Goal: Navigation & Orientation: Find specific page/section

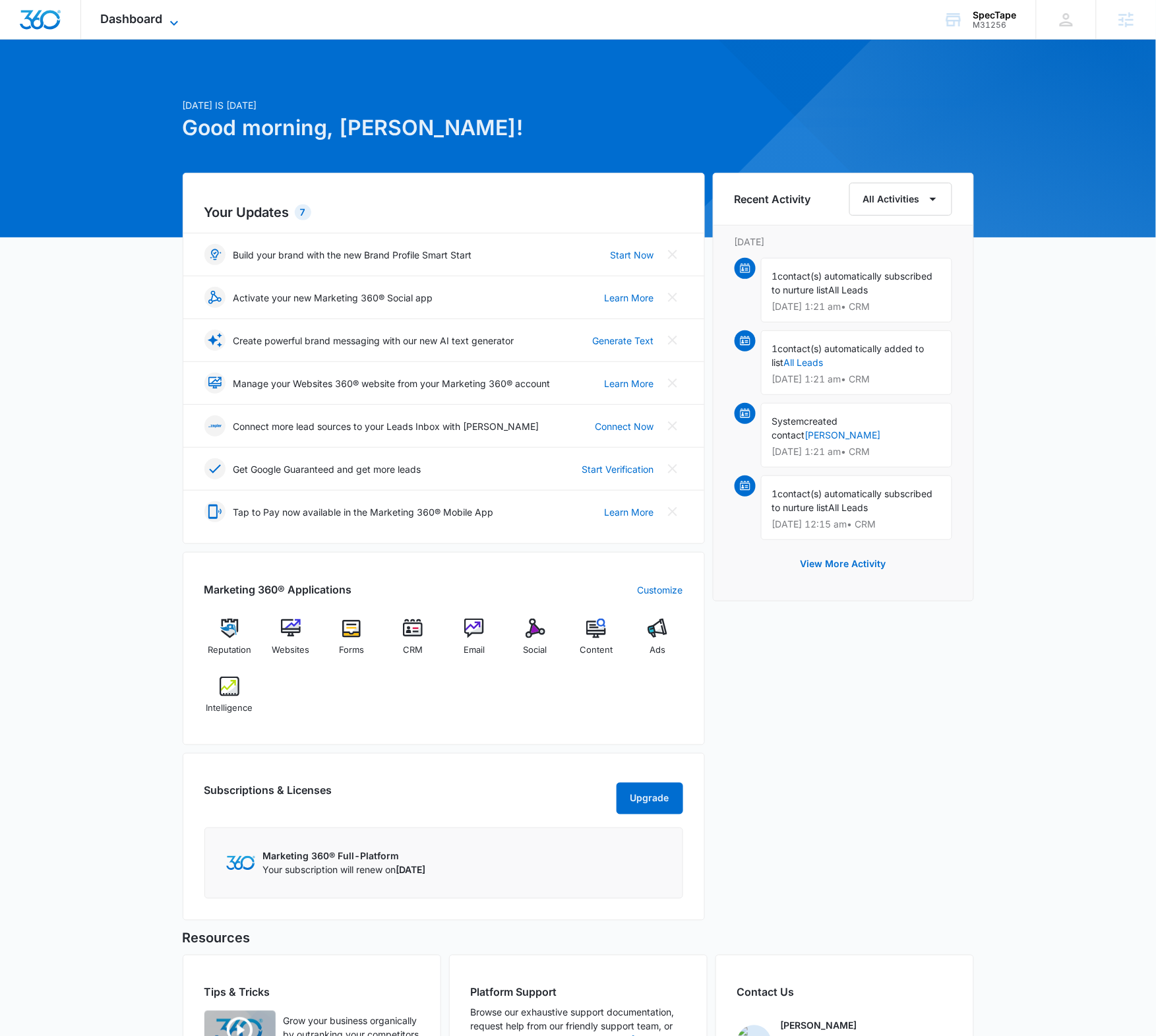
click at [146, 13] on span "Dashboard" at bounding box center [132, 18] width 62 height 13
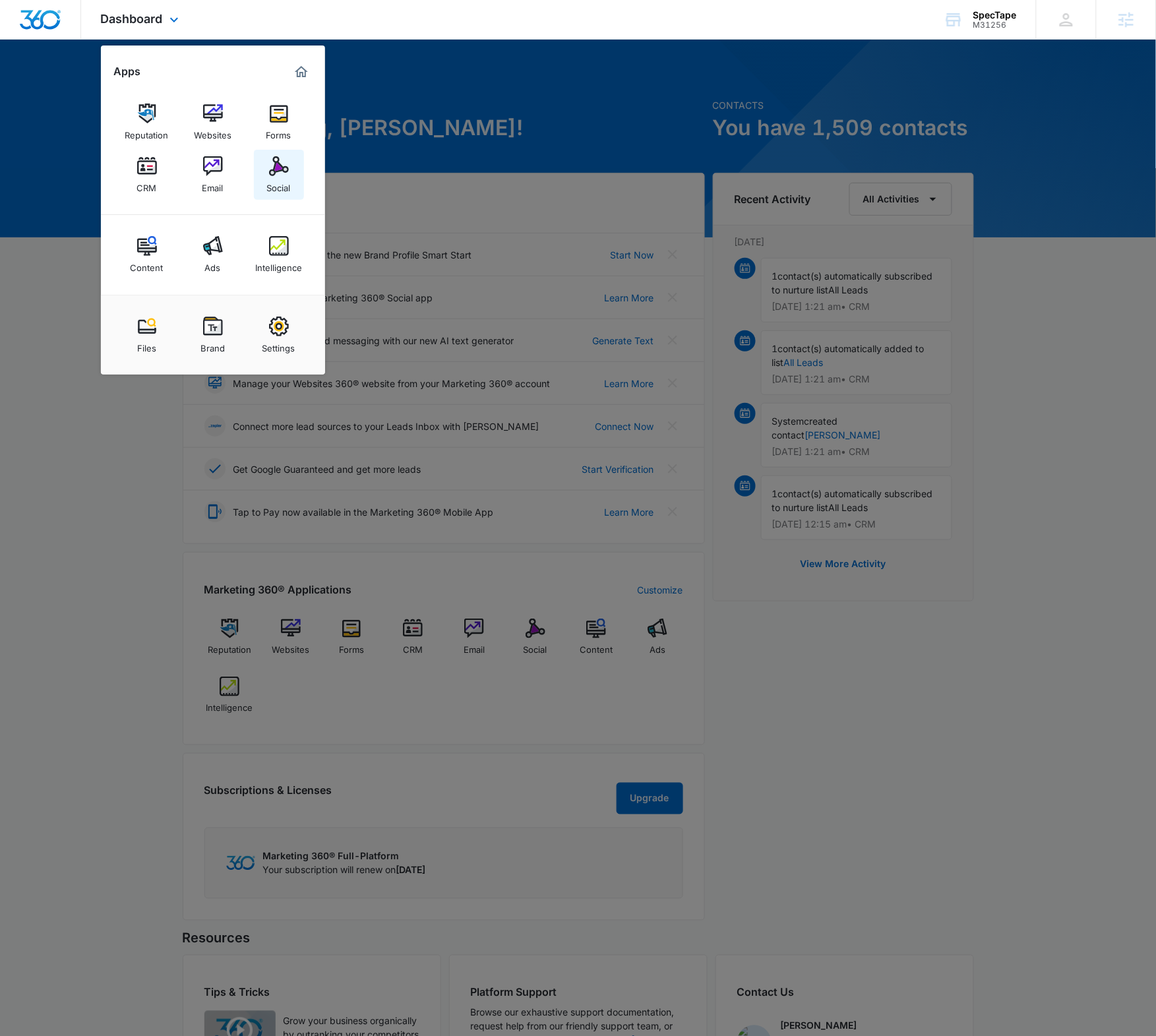
click at [267, 165] on link "Social" at bounding box center [279, 175] width 50 height 50
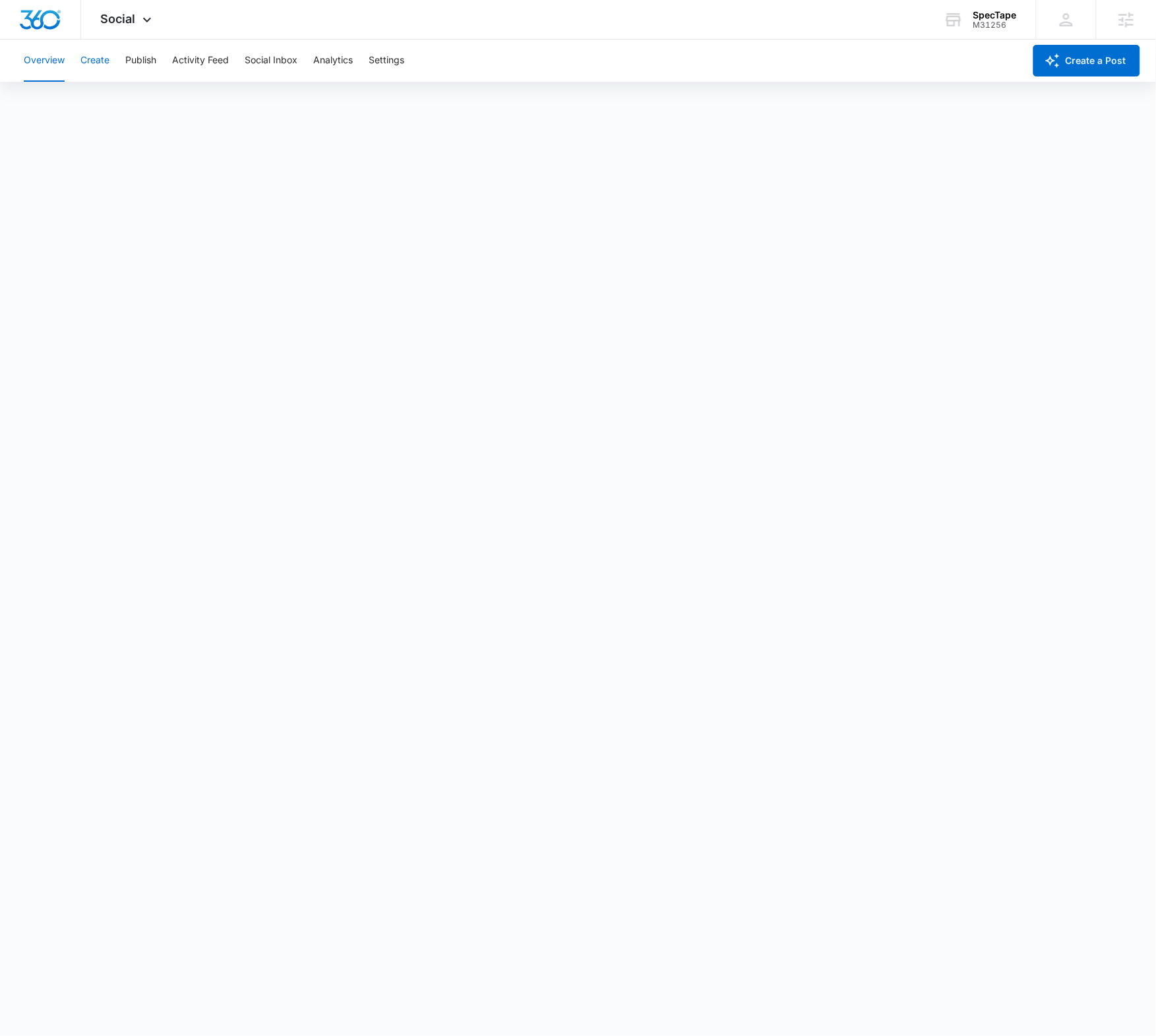
click at [89, 61] on button "Create" at bounding box center [95, 60] width 29 height 42
click at [143, 100] on button "Approvals" at bounding box center [128, 101] width 44 height 37
click at [970, 18] on div "SpecTape M31256 Your Accounts View All" at bounding box center [980, 19] width 112 height 39
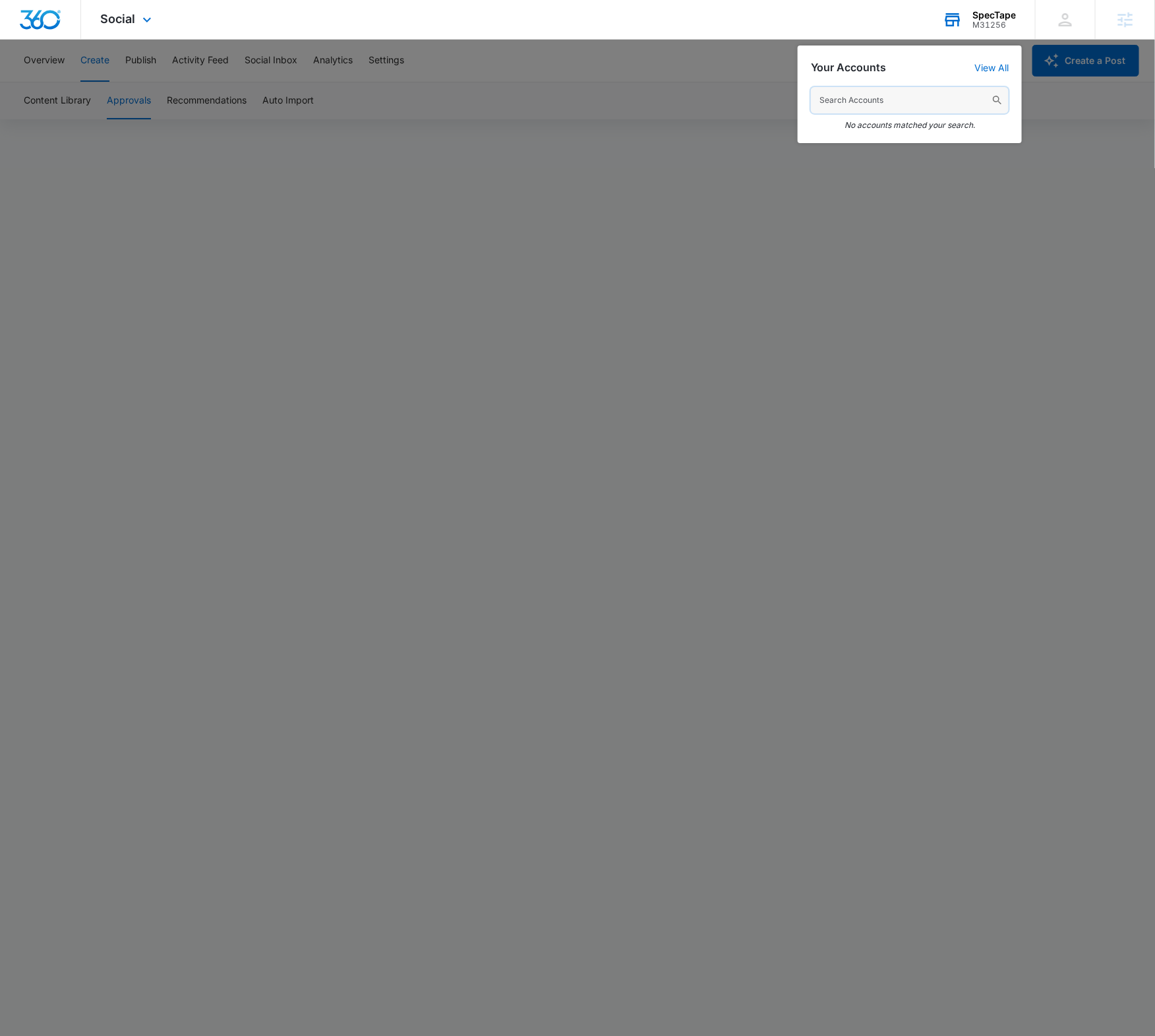
click at [856, 97] on input "text" at bounding box center [910, 100] width 198 height 26
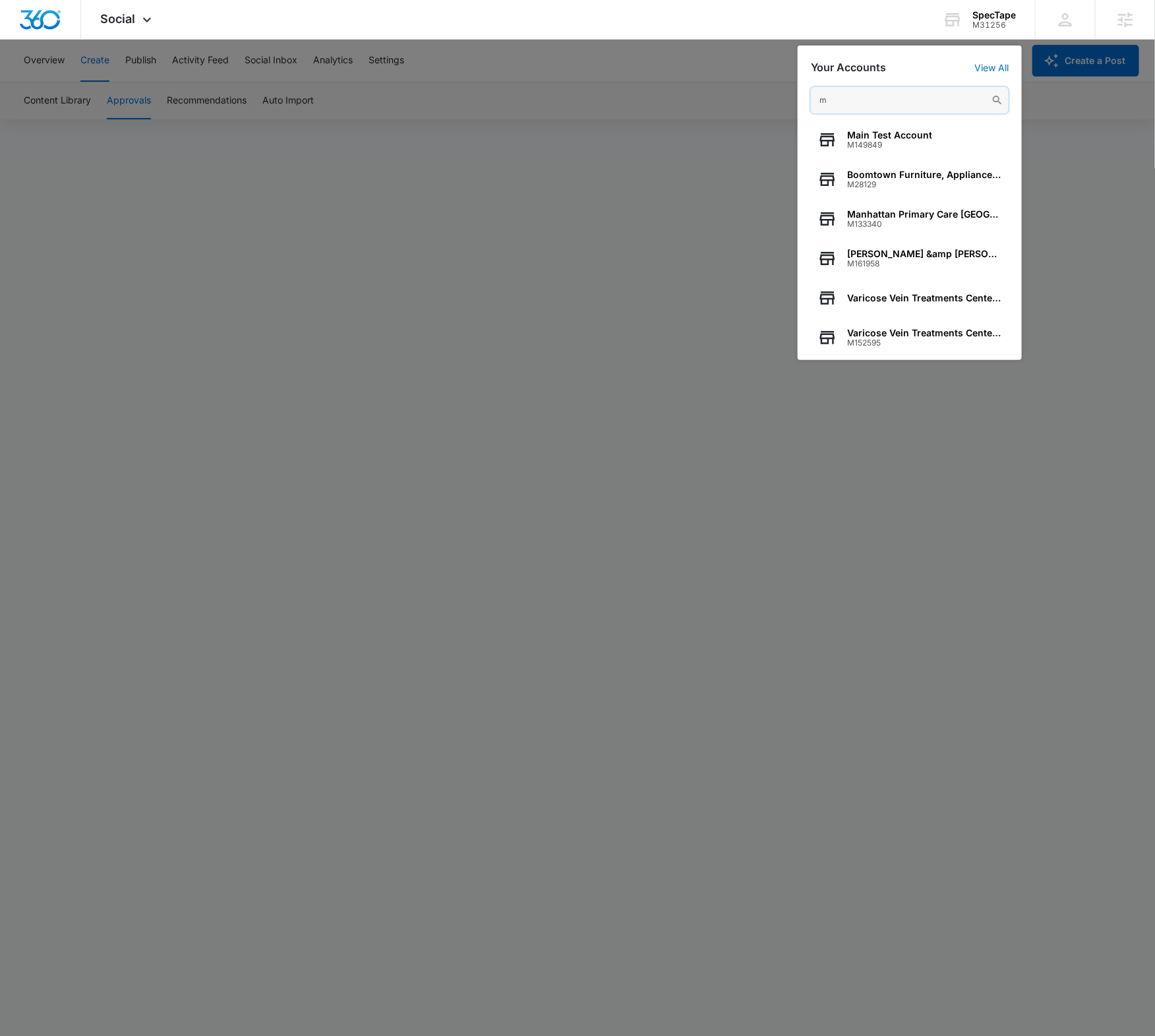
drag, startPoint x: 871, startPoint y: 100, endPoint x: 757, endPoint y: 99, distance: 114.0
click at [757, 39] on nav "Social Apps Reputation Websites Forms CRM Email Social Content Ads Intelligence…" at bounding box center [578, 19] width 1155 height 39
drag, startPoint x: 862, startPoint y: 94, endPoint x: 740, endPoint y: 94, distance: 122.0
click at [752, 39] on nav "Social Apps Reputation Websites Forms CRM Email Social Content Ads Intelligence…" at bounding box center [578, 19] width 1155 height 39
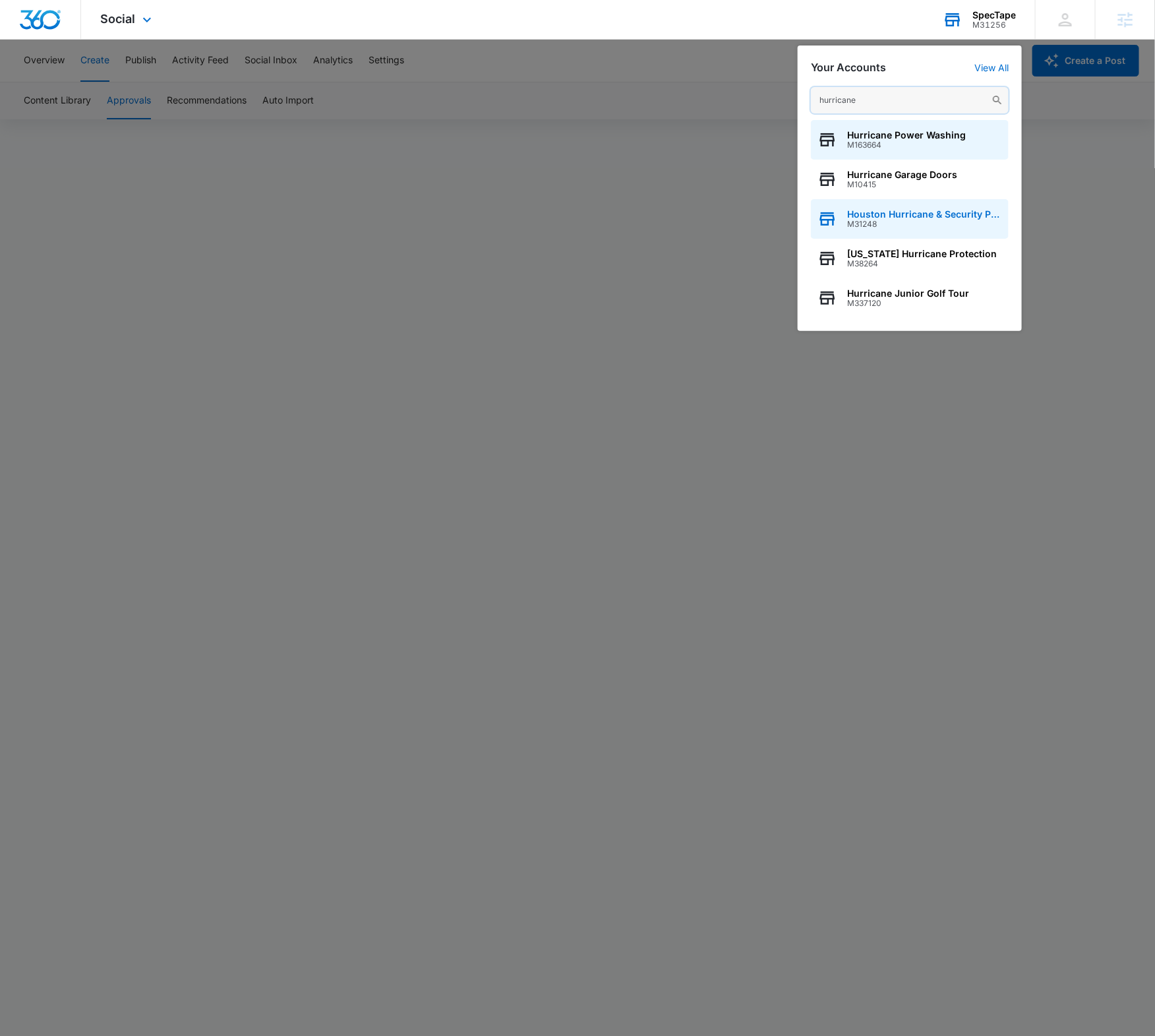
type input "hurricane"
click at [943, 216] on span "Houston Hurricane & Security Products" at bounding box center [924, 214] width 155 height 11
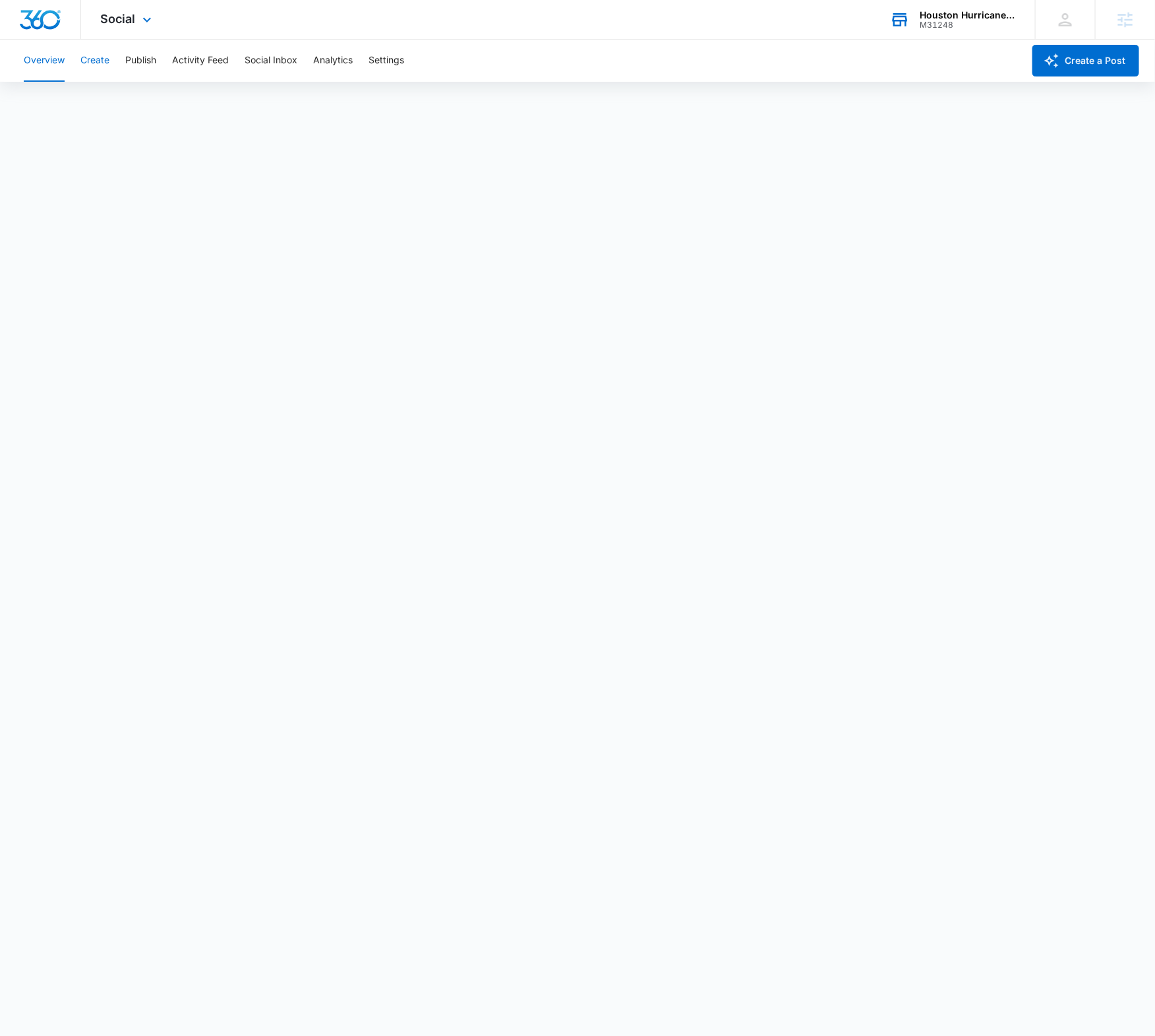
click at [102, 57] on button "Create" at bounding box center [95, 60] width 29 height 42
click at [133, 97] on button "Approvals" at bounding box center [128, 101] width 44 height 37
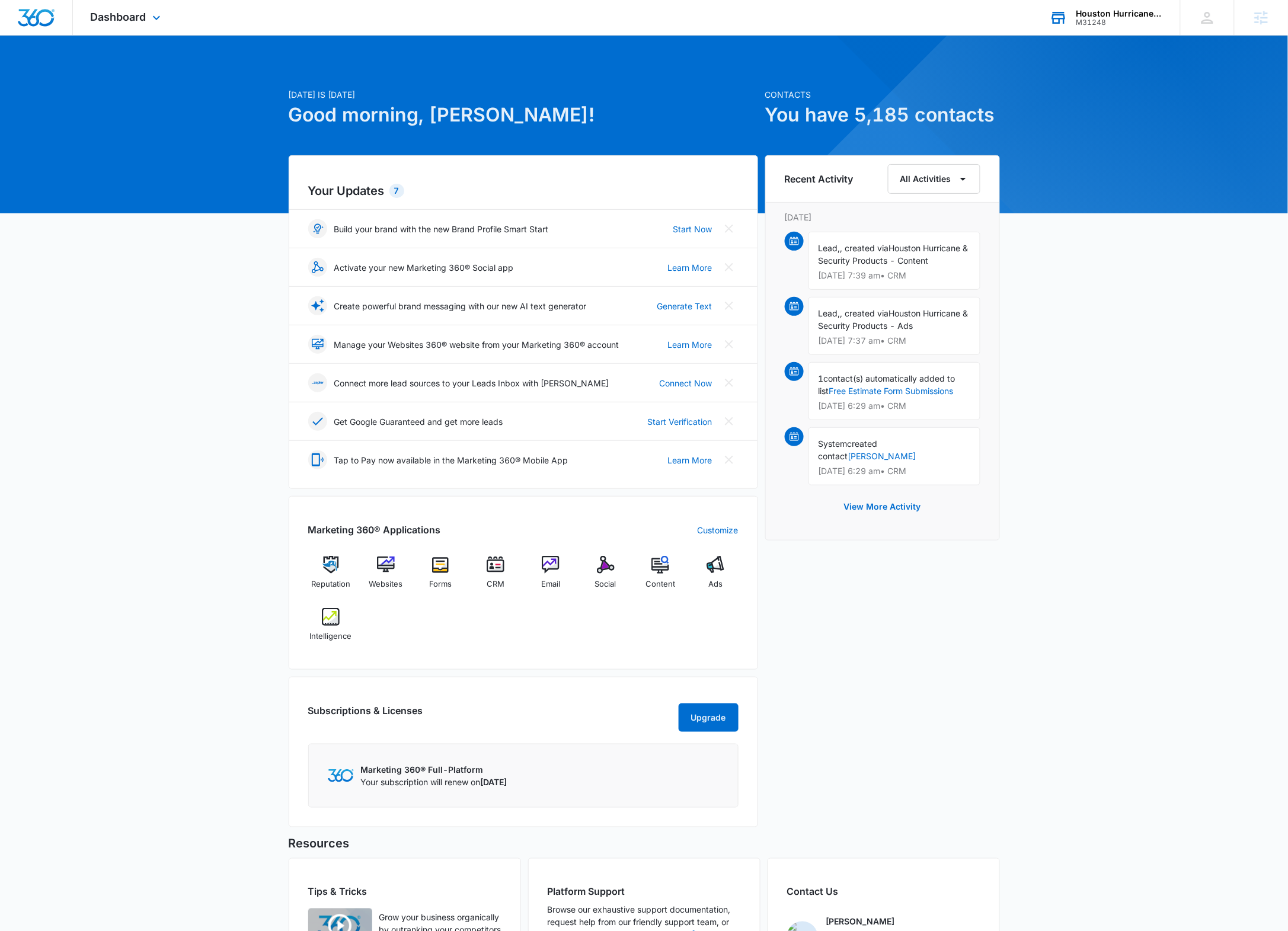
click at [1085, 15] on div "Houston Hurricane & Security Products" at bounding box center [1120, 14] width 87 height 10
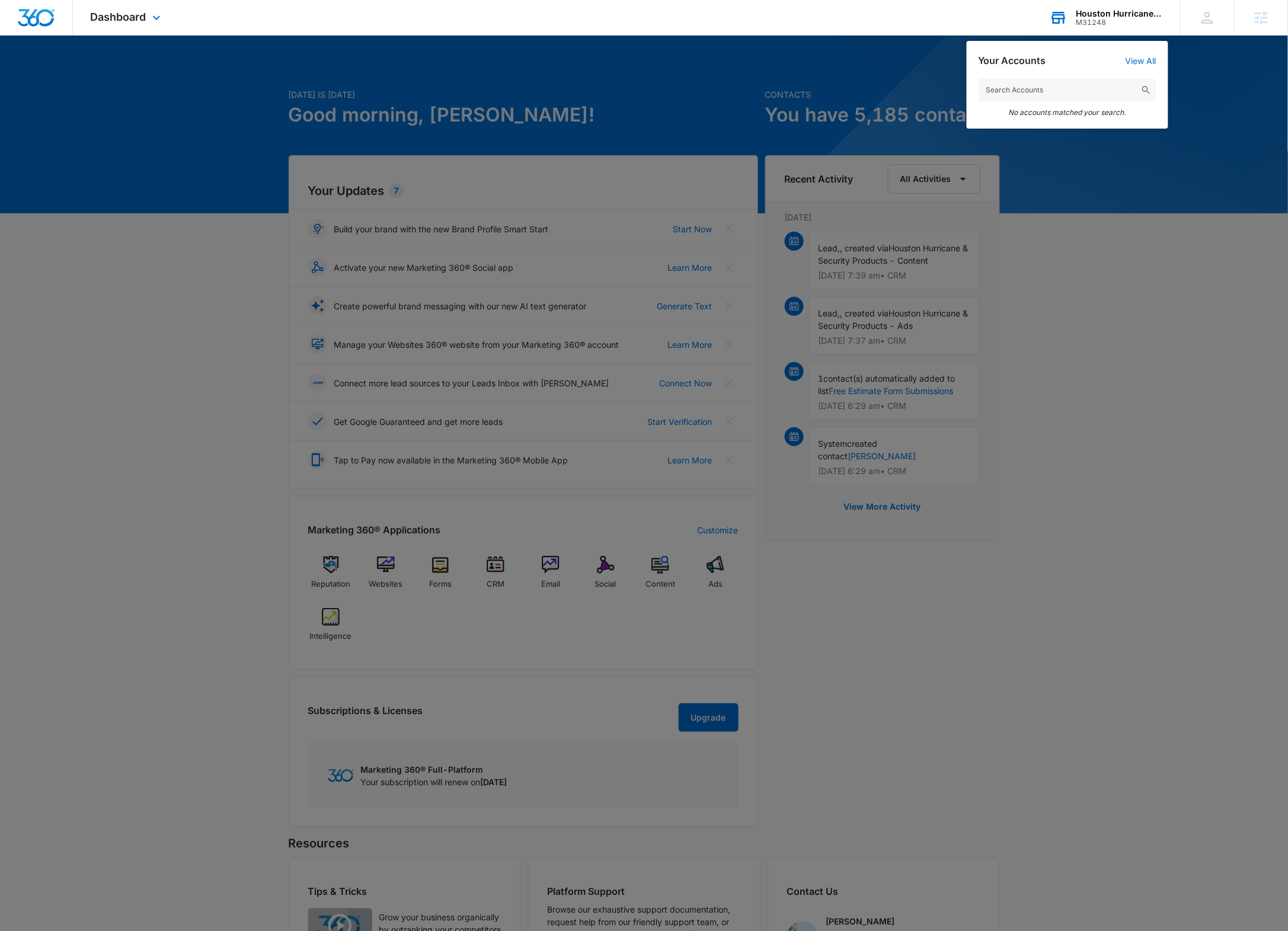
click at [1022, 84] on input "text" at bounding box center [1068, 90] width 178 height 23
type input "pro-rest"
click at [1010, 118] on div "Pro-Resto Inc M32790" at bounding box center [1068, 125] width 178 height 35
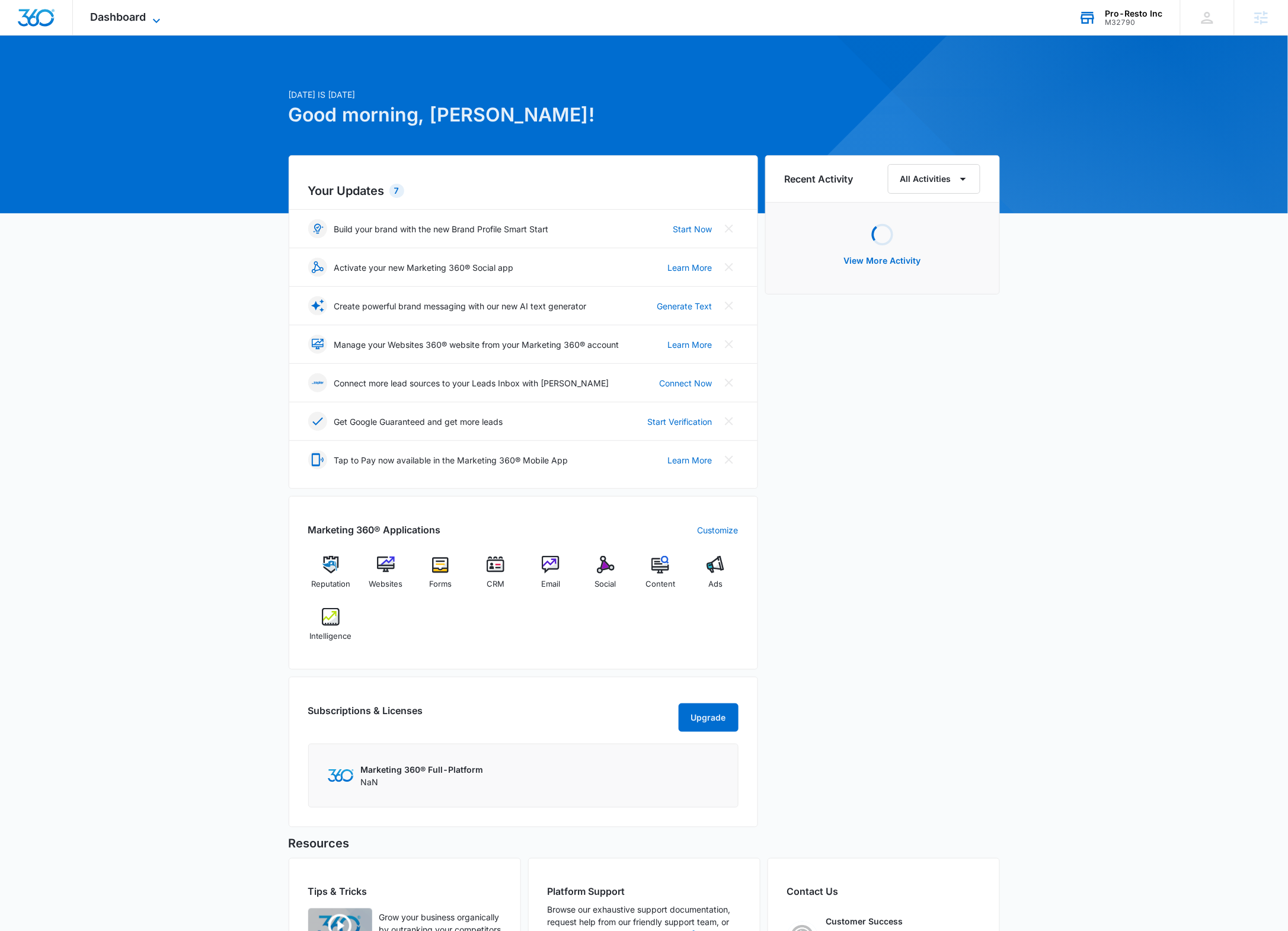
click at [146, 11] on span "Dashboard" at bounding box center [118, 17] width 56 height 12
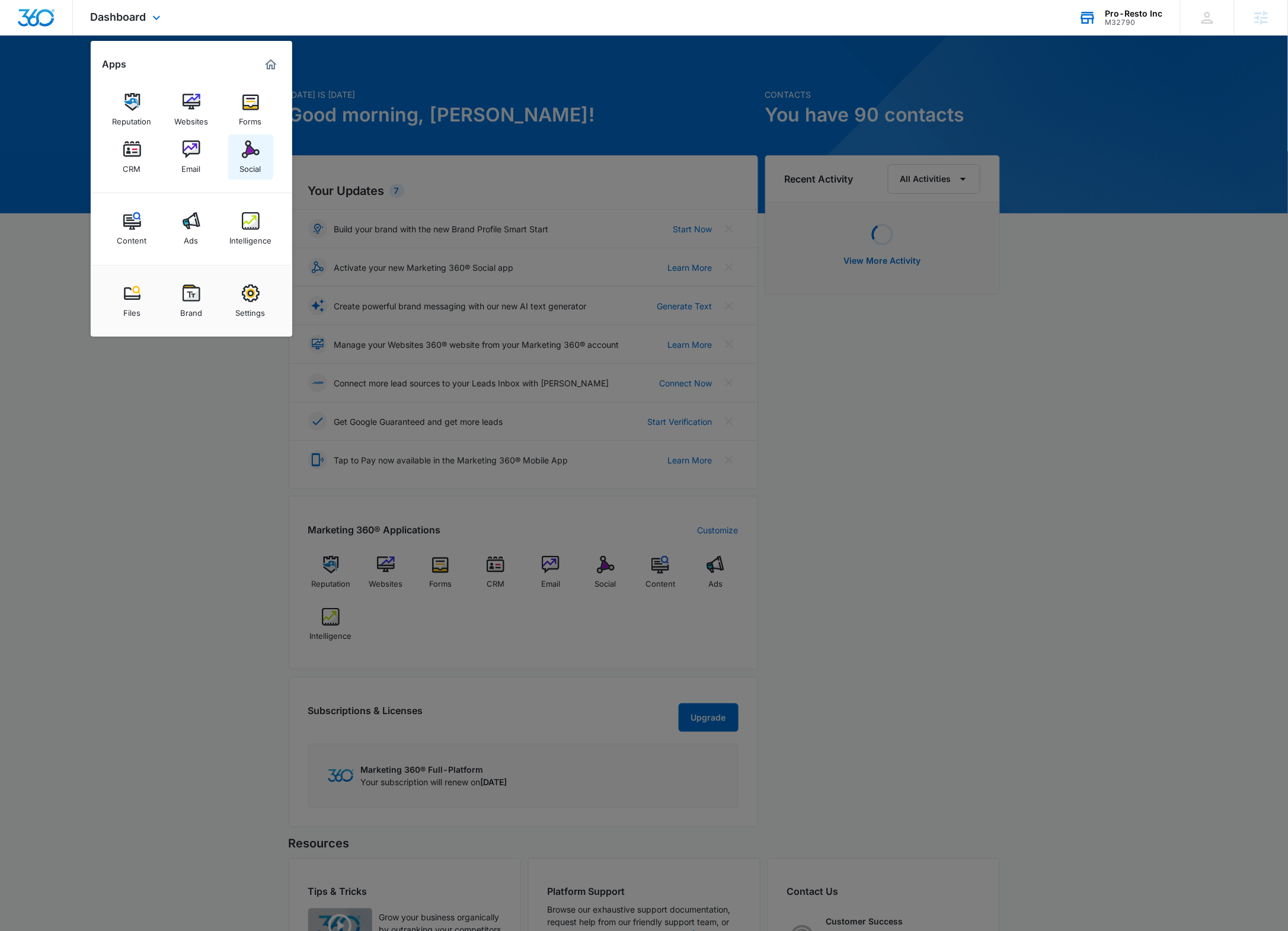
click at [244, 143] on img at bounding box center [251, 149] width 18 height 18
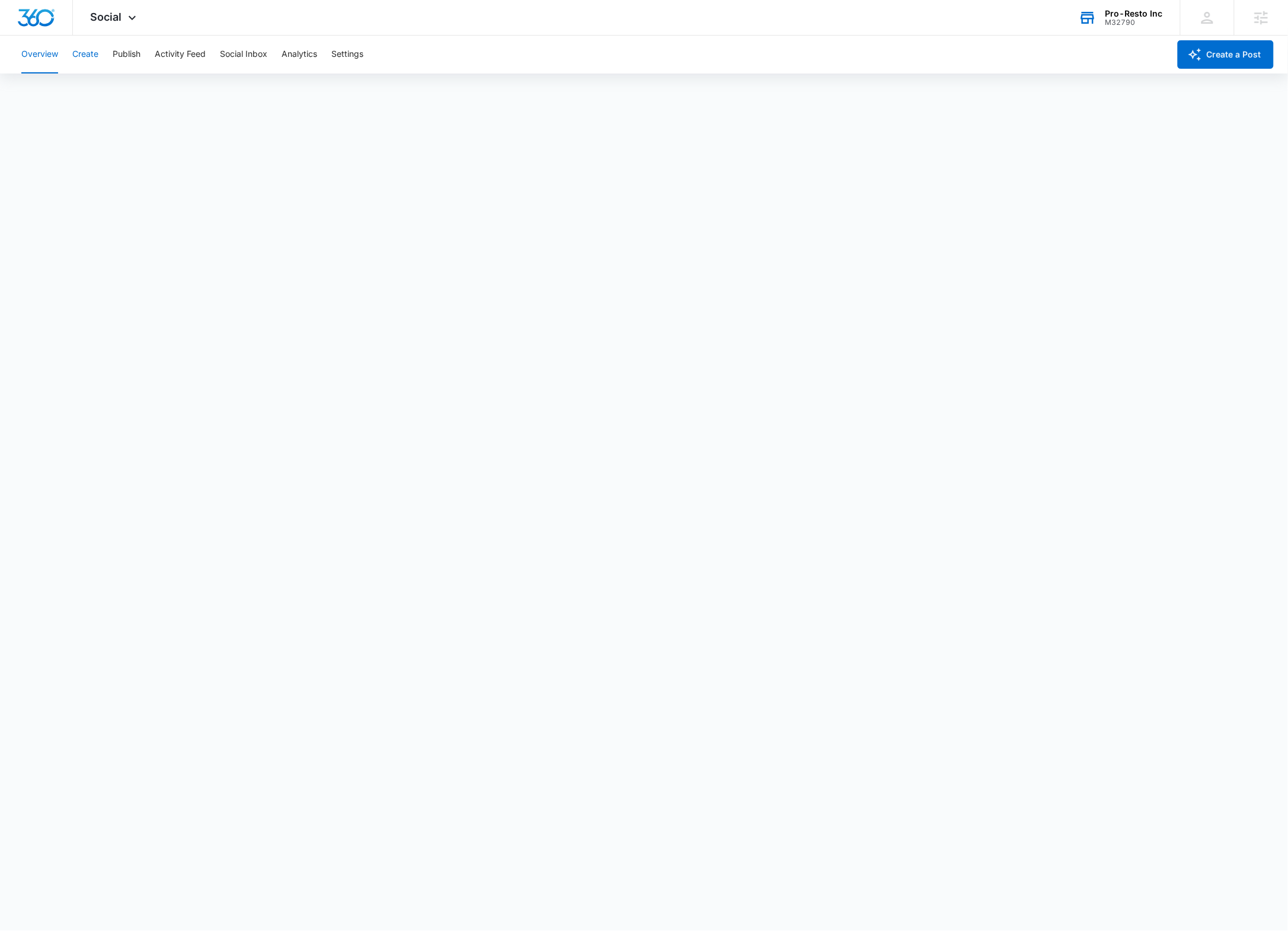
click at [84, 52] on button "Create" at bounding box center [85, 54] width 26 height 38
click at [129, 54] on button "Publish" at bounding box center [126, 54] width 28 height 38
click at [90, 93] on button "Schedules" at bounding box center [90, 91] width 40 height 33
click at [64, 92] on div "Calendar Schedules" at bounding box center [644, 91] width 1259 height 33
click at [86, 54] on button "Create" at bounding box center [85, 54] width 26 height 38
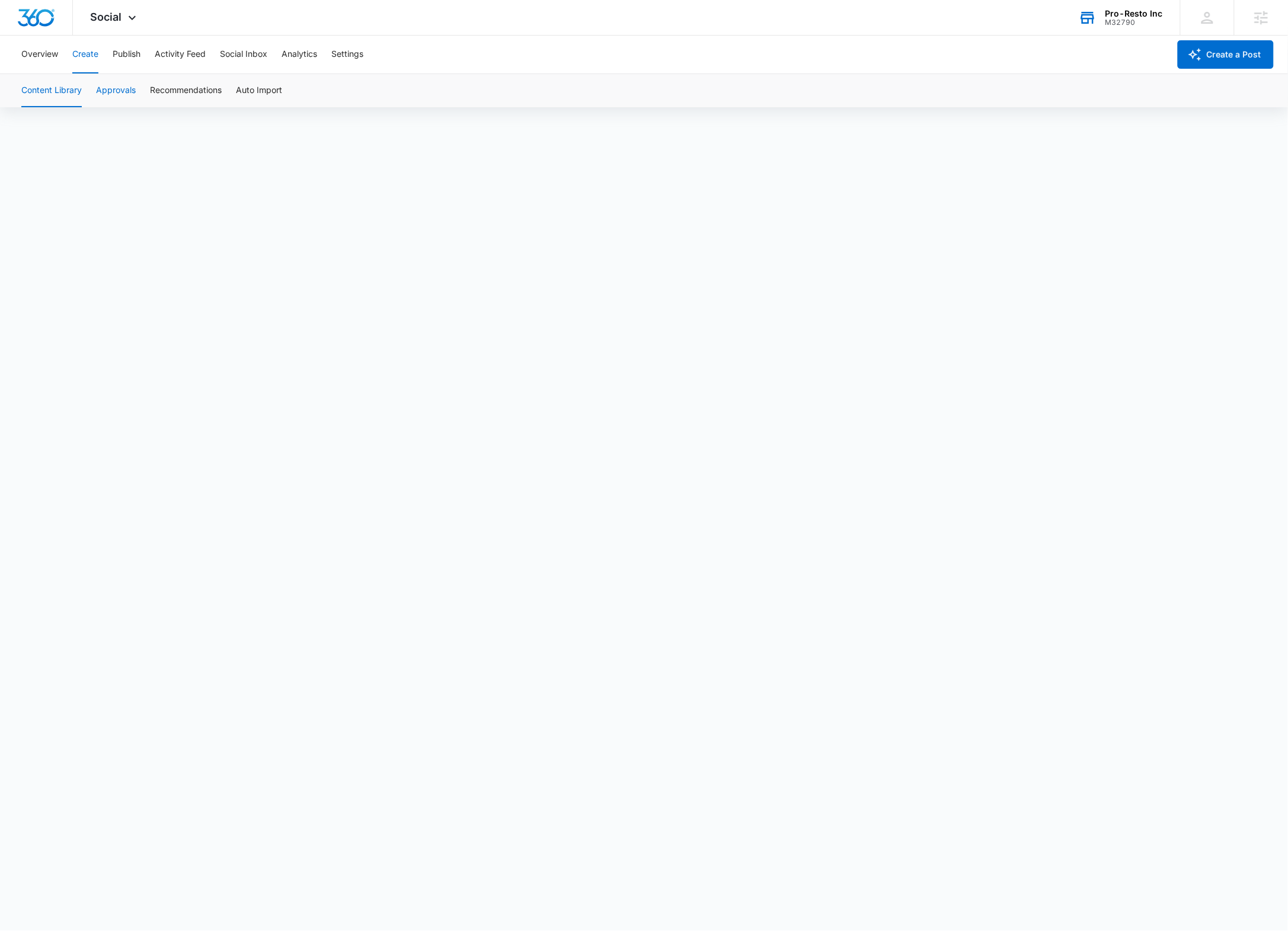
click at [98, 90] on button "Approvals" at bounding box center [115, 91] width 40 height 33
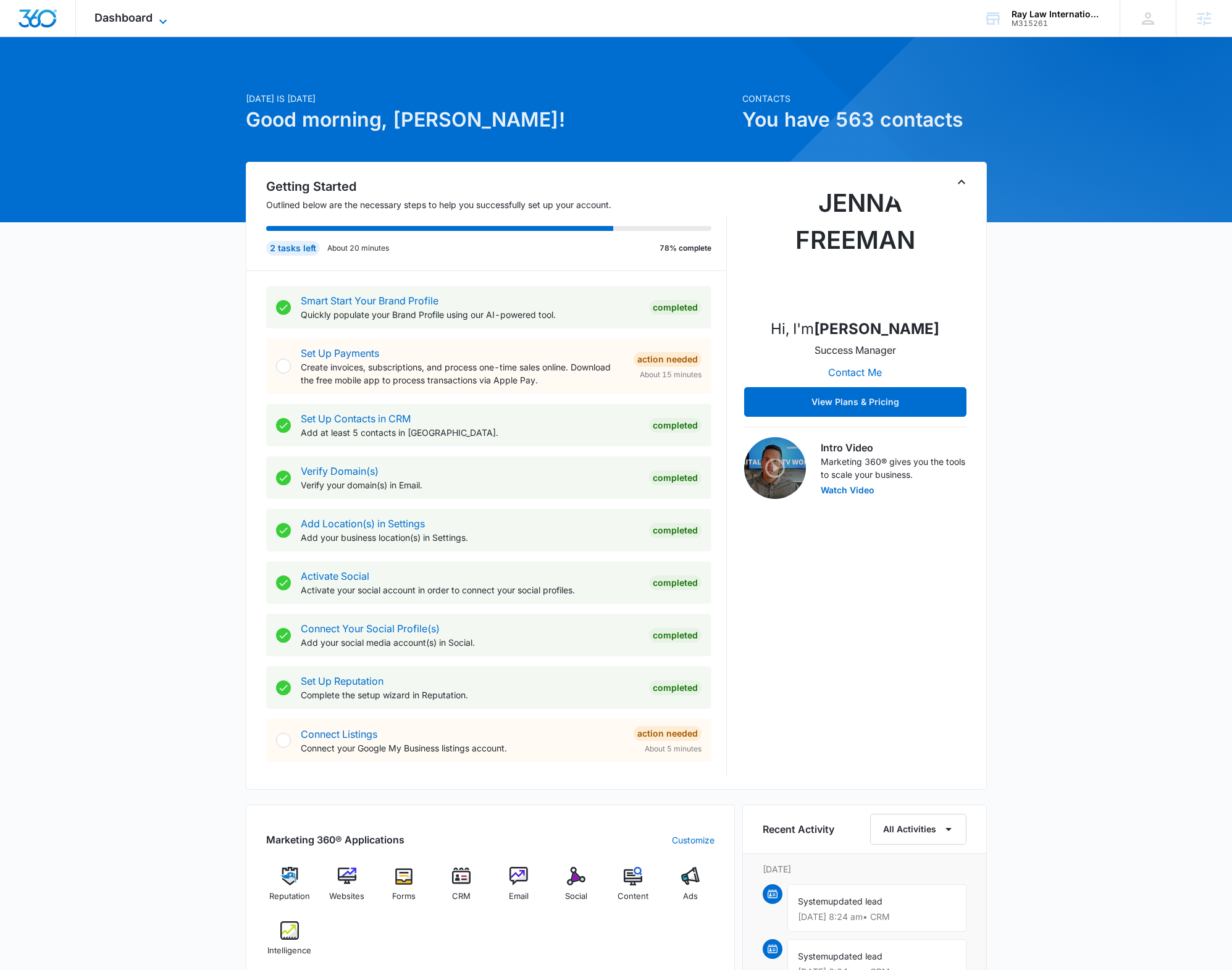
click at [120, 13] on span "Dashboard" at bounding box center [123, 17] width 58 height 13
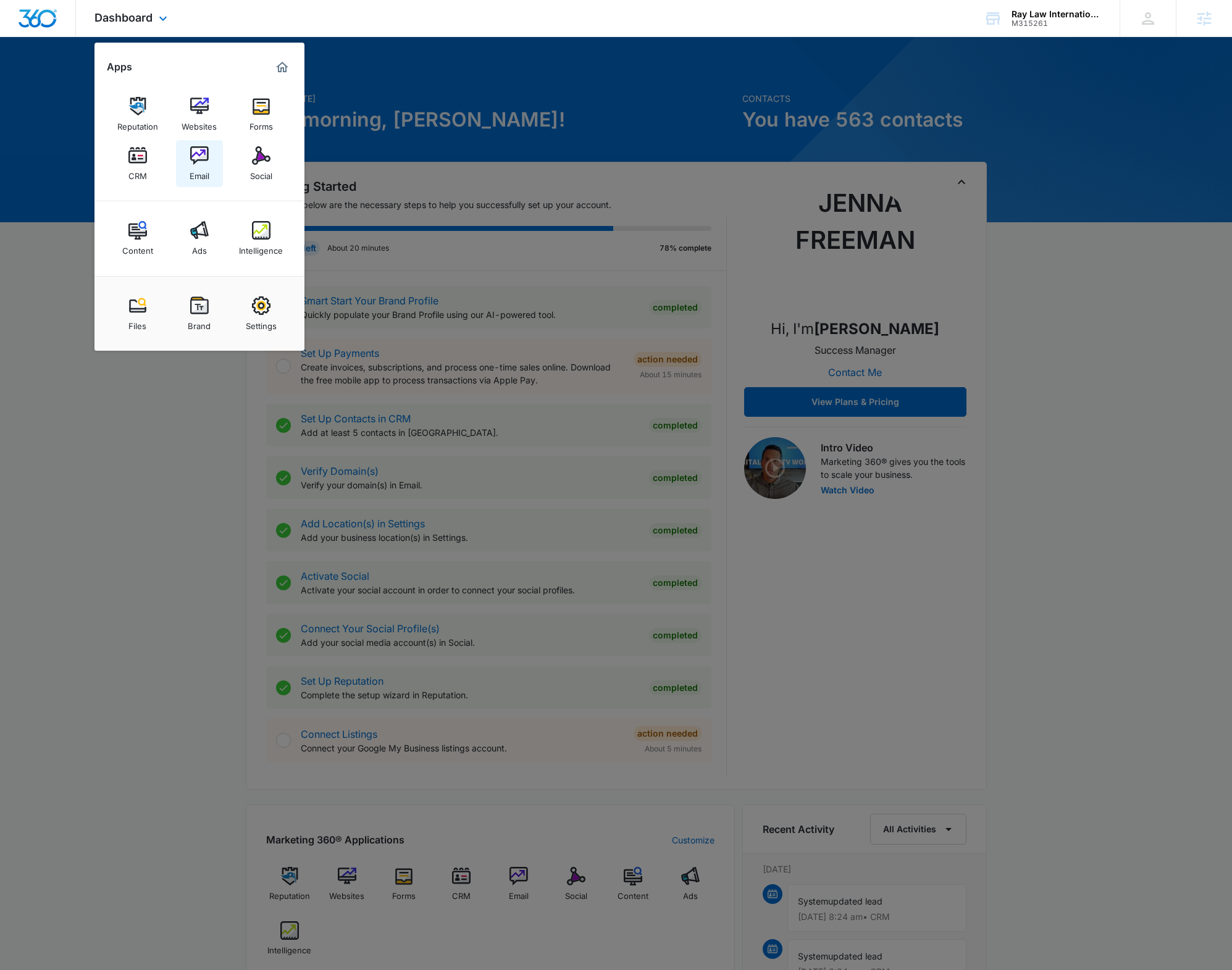
click at [196, 160] on img at bounding box center [200, 156] width 19 height 19
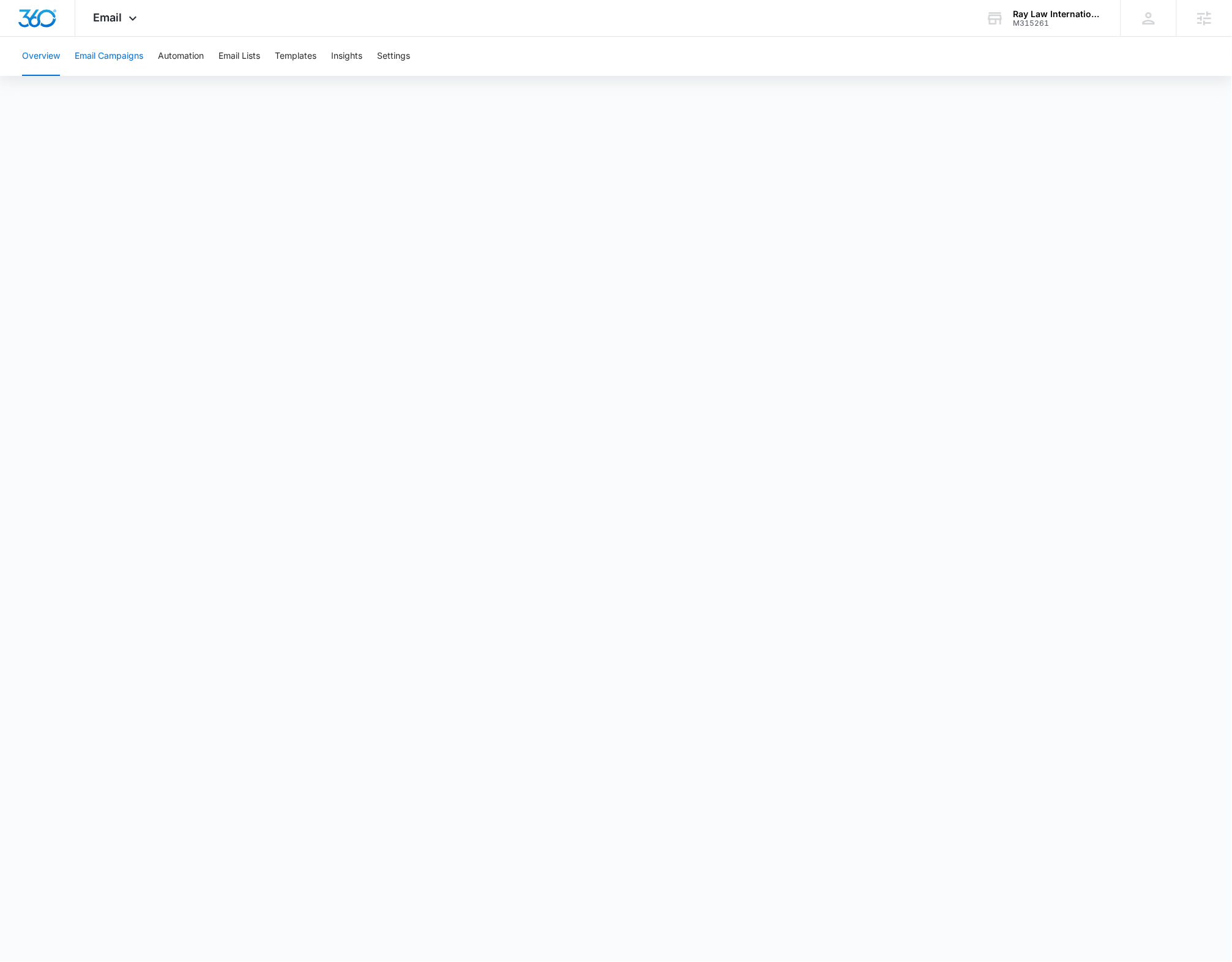
click at [111, 47] on button "Email Campaigns" at bounding box center [109, 56] width 69 height 39
click at [175, 50] on button "Automation" at bounding box center [181, 56] width 46 height 39
click at [44, 52] on button "Overview" at bounding box center [41, 56] width 38 height 39
click at [111, 20] on span "Email" at bounding box center [108, 17] width 29 height 12
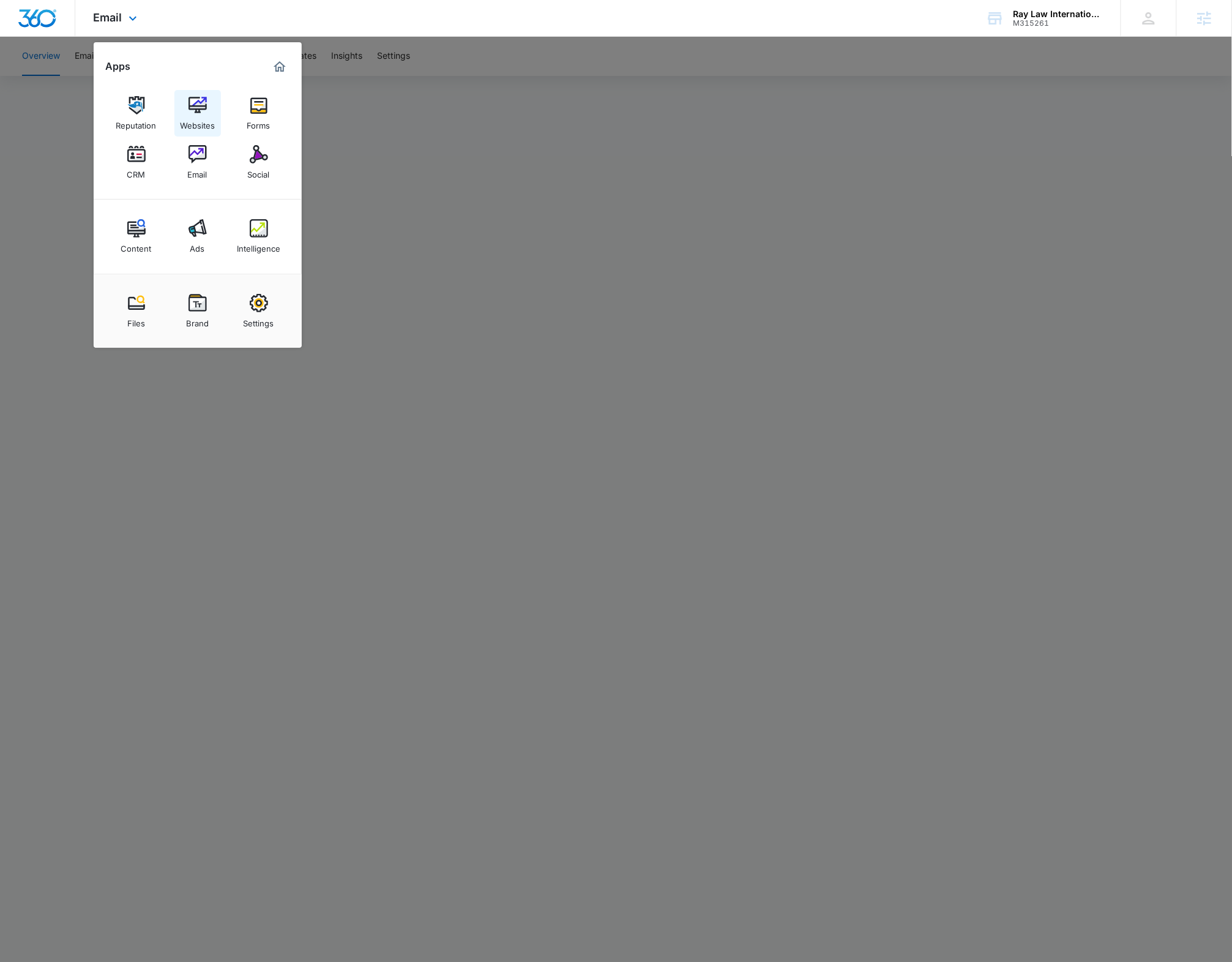
click at [203, 110] on img at bounding box center [198, 105] width 19 height 19
